Goal: Information Seeking & Learning: Learn about a topic

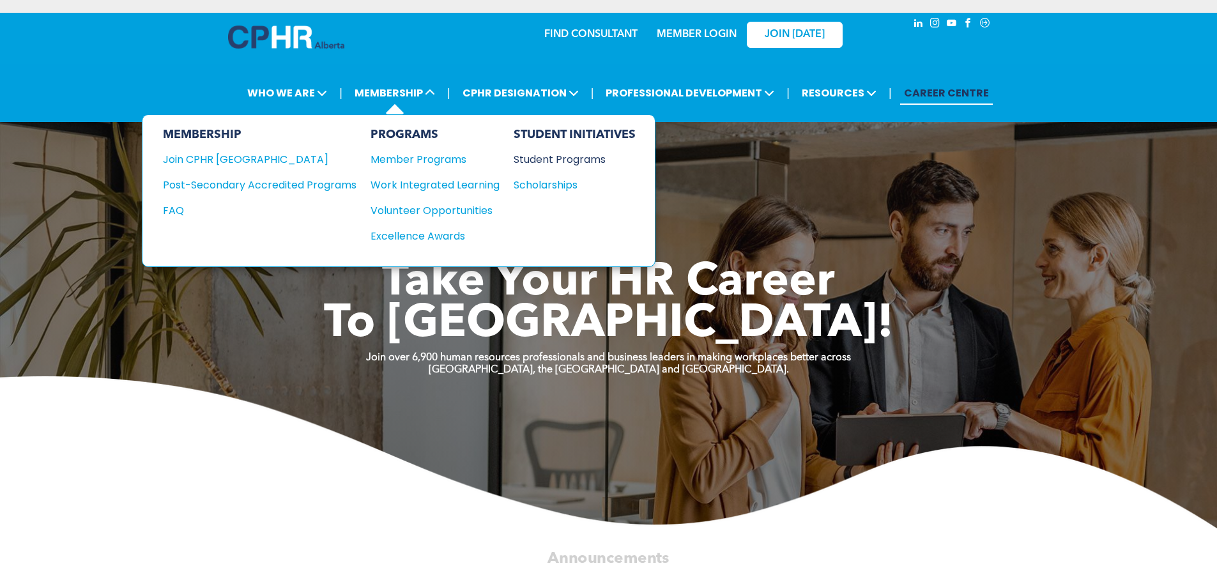
click at [558, 156] on div "Student Programs" at bounding box center [569, 159] width 110 height 16
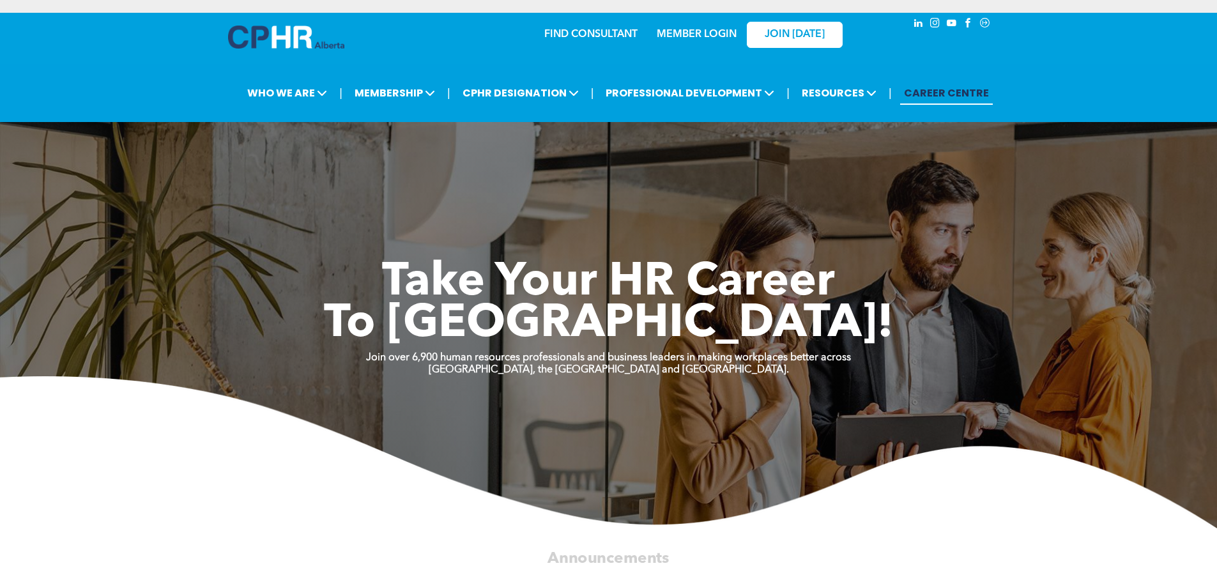
click at [920, 93] on link "CAREER CENTRE" at bounding box center [946, 93] width 93 height 24
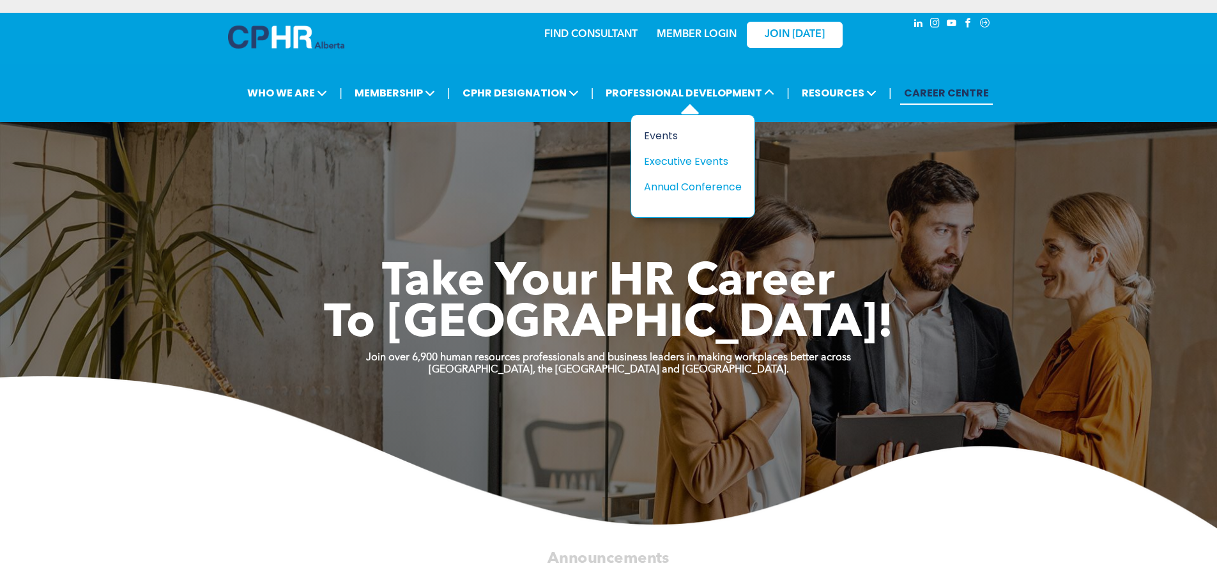
click at [662, 128] on div "Events" at bounding box center [688, 136] width 88 height 16
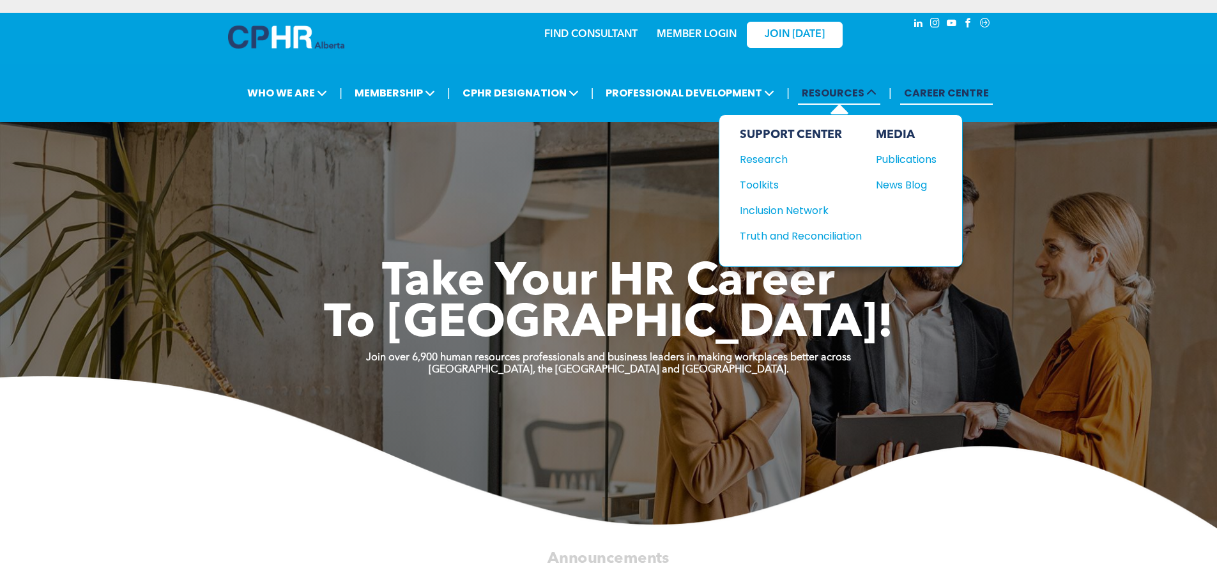
click at [855, 95] on span "RESOURCES" at bounding box center [839, 93] width 82 height 24
click at [756, 185] on div "Toolkits" at bounding box center [795, 185] width 110 height 16
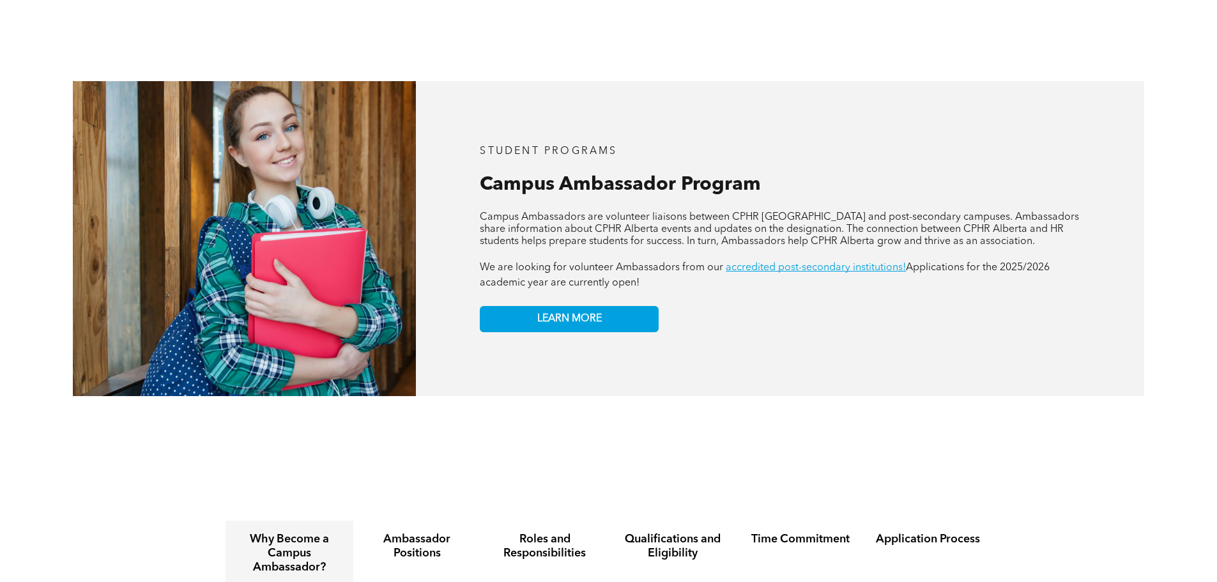
scroll to position [1348, 0]
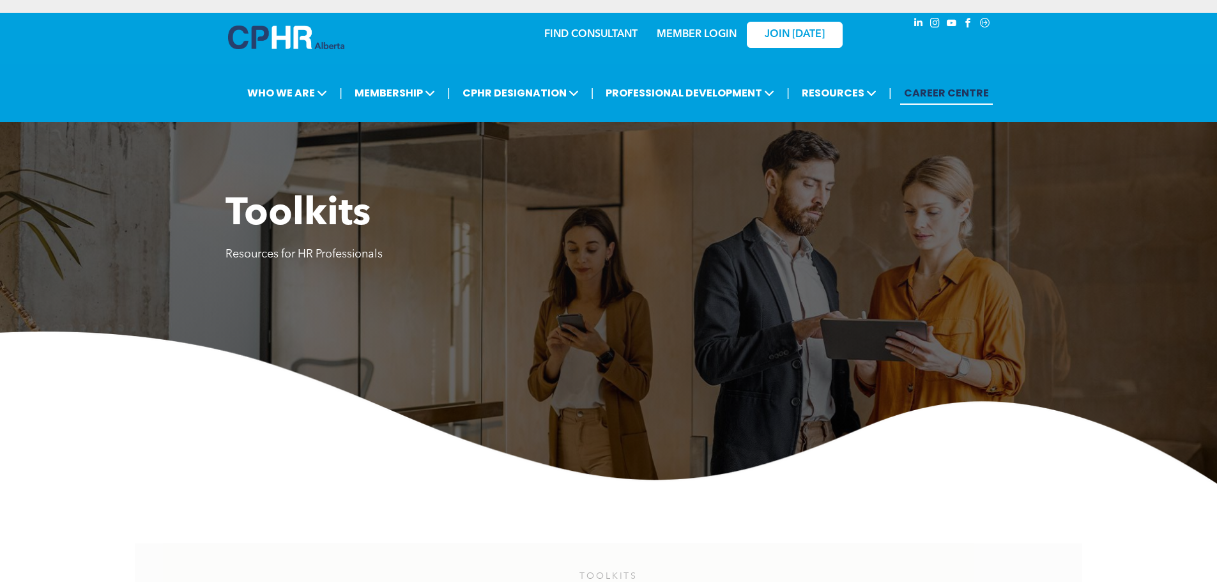
click at [924, 100] on link "CAREER CENTRE" at bounding box center [946, 93] width 93 height 24
click at [614, 35] on div "MEMBER LOGIN" at bounding box center [669, 34] width 118 height 40
click at [614, 31] on div "MEMBER LOGIN" at bounding box center [669, 34] width 118 height 40
click at [597, 35] on link "FIND CONSULTANT" at bounding box center [590, 34] width 93 height 10
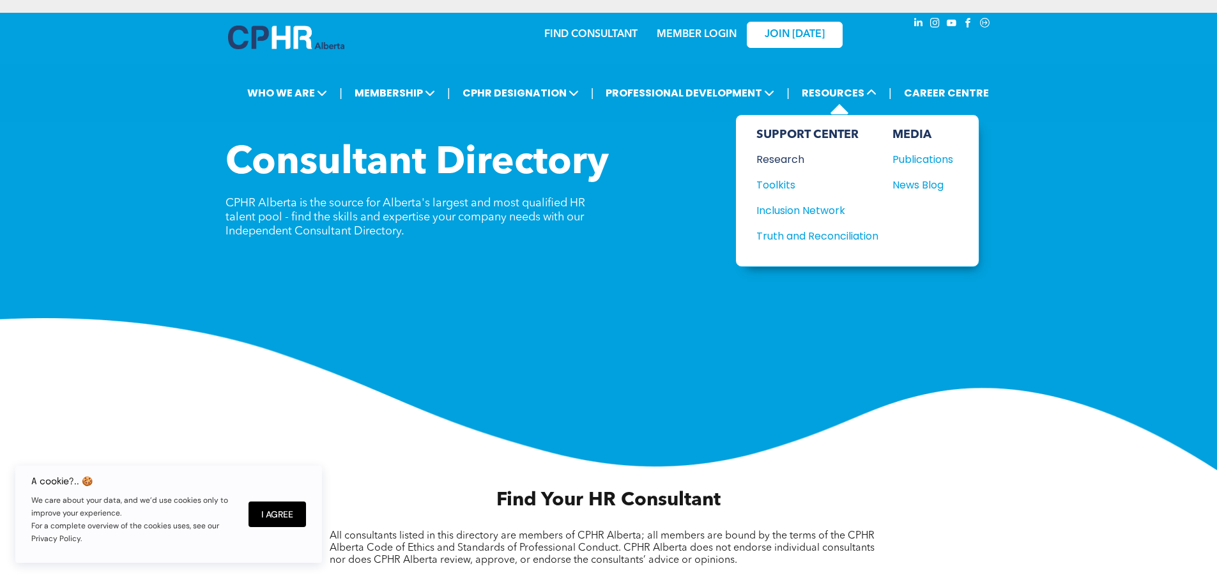
click at [789, 158] on div "Research" at bounding box center [811, 159] width 110 height 16
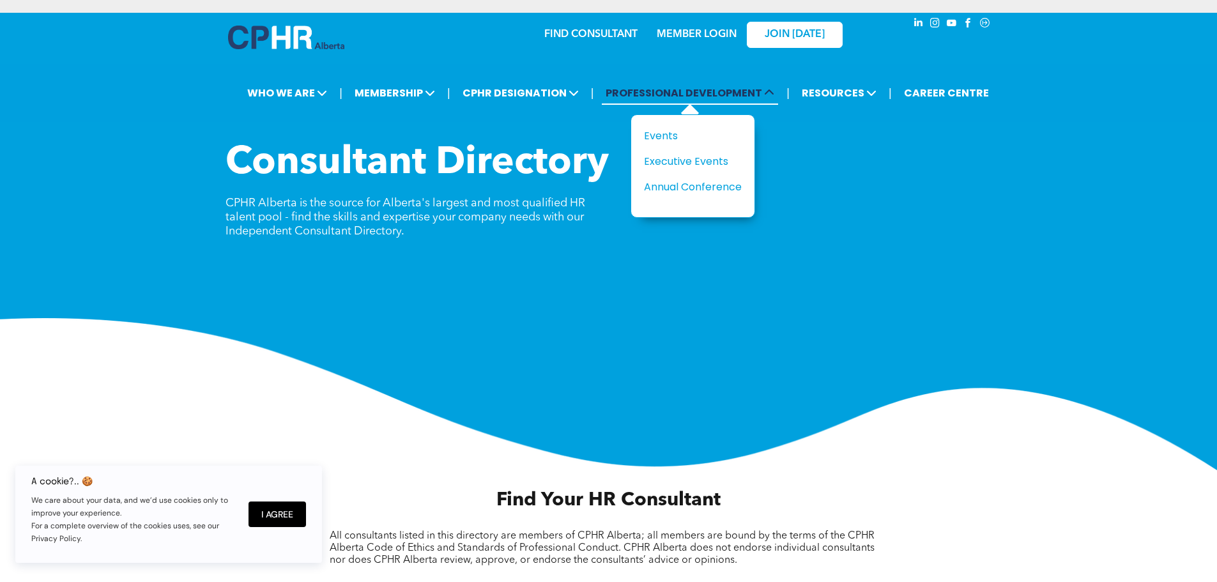
click at [623, 90] on span "PROFESSIONAL DEVELOPMENT" at bounding box center [690, 93] width 176 height 24
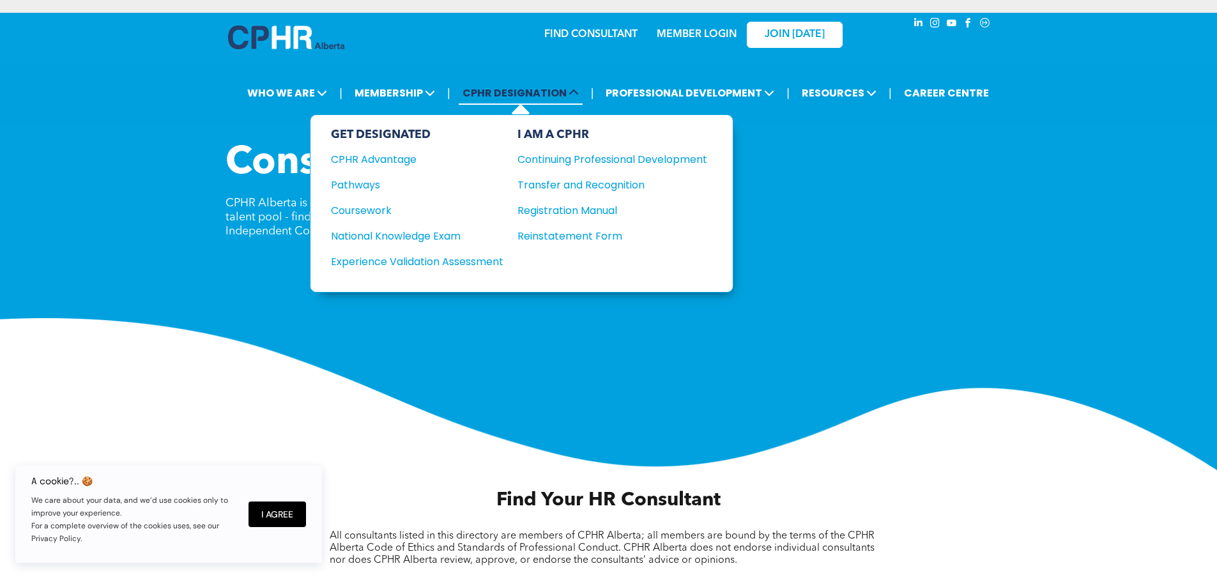
click at [508, 86] on span "CPHR DESIGNATION" at bounding box center [521, 93] width 124 height 24
click at [381, 208] on div "Coursework" at bounding box center [408, 210] width 155 height 16
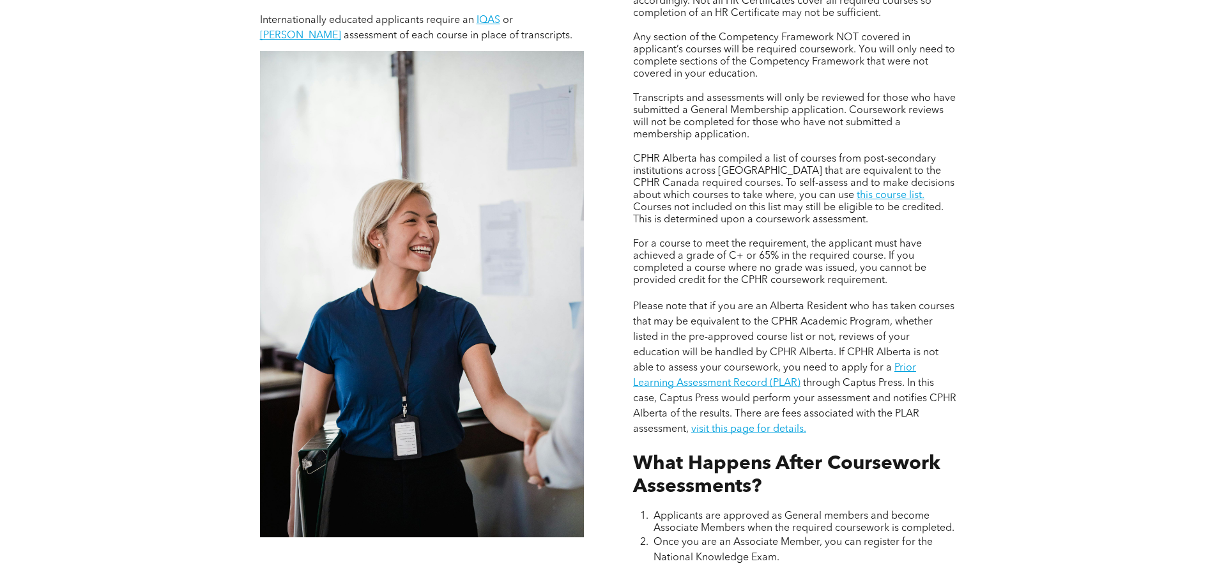
scroll to position [1086, 0]
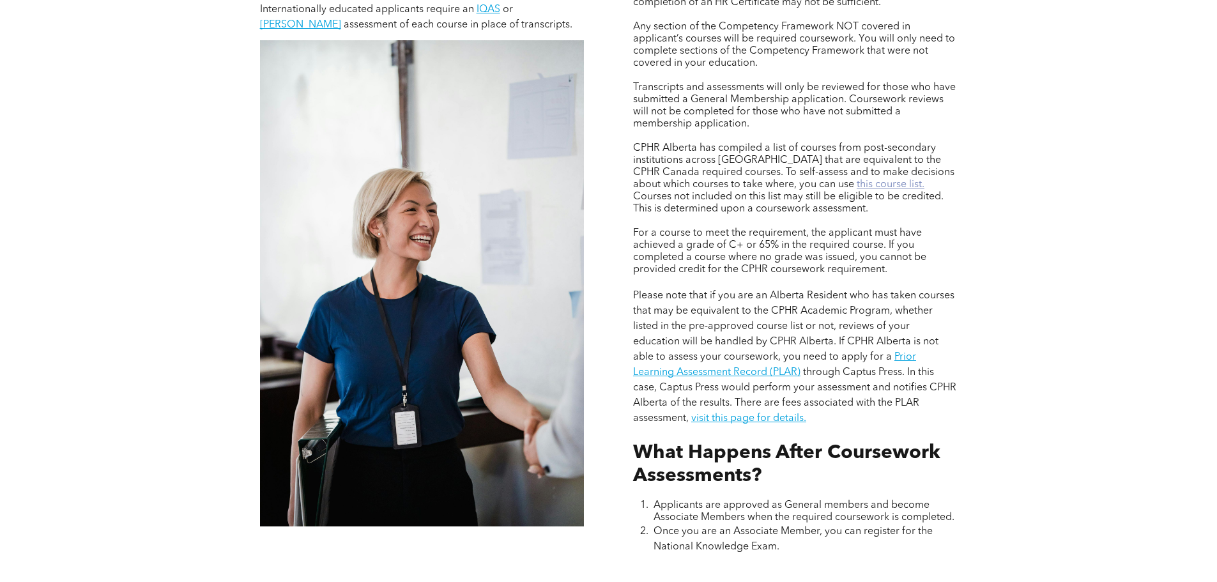
click at [857, 183] on link "this course list." at bounding box center [891, 184] width 68 height 10
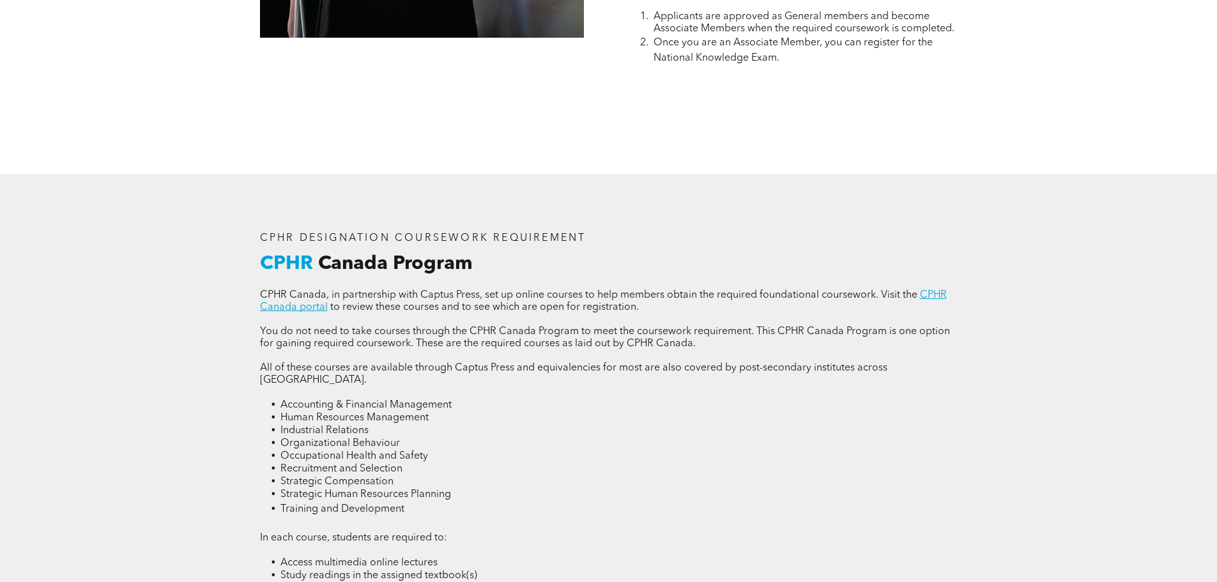
scroll to position [1597, 0]
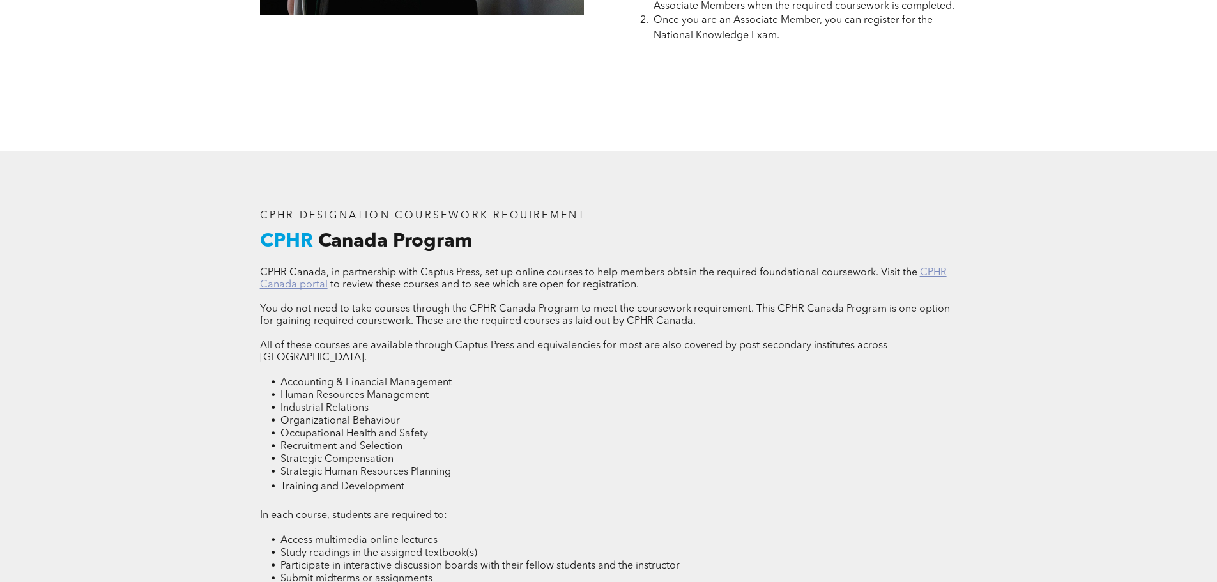
click at [926, 268] on link "CPHR Canada portal" at bounding box center [603, 279] width 687 height 22
